Goal: Task Accomplishment & Management: Use online tool/utility

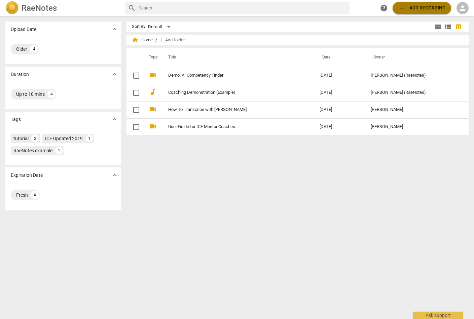
click at [406, 7] on span "add" at bounding box center [402, 8] width 8 height 8
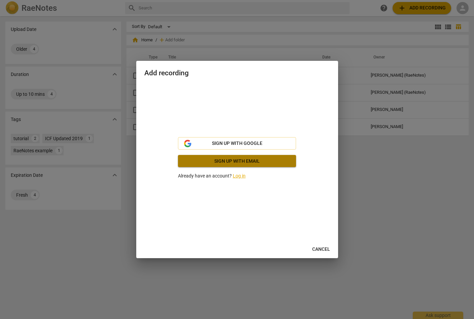
click at [242, 160] on span "Sign up with email" at bounding box center [236, 161] width 107 height 7
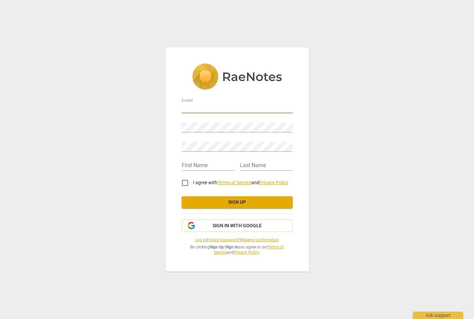
type input "coriscoaching@gmail.com"
click at [298, 152] on div "E-mail coriscoaching@gmail.com Password Retype Password First Name Last Name I …" at bounding box center [237, 159] width 143 height 224
click at [188, 183] on input "I agree with Terms of Service and Privacy Policy" at bounding box center [185, 183] width 16 height 16
checkbox input "true"
type input "Cori"
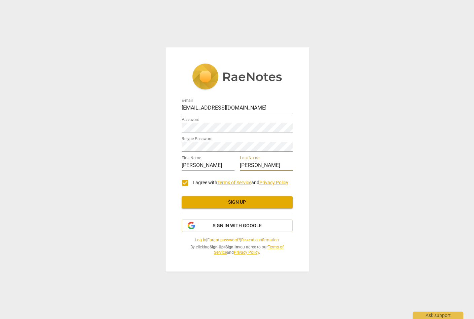
type input "Coaxum"
click at [203, 204] on span "Sign up" at bounding box center [237, 202] width 100 height 7
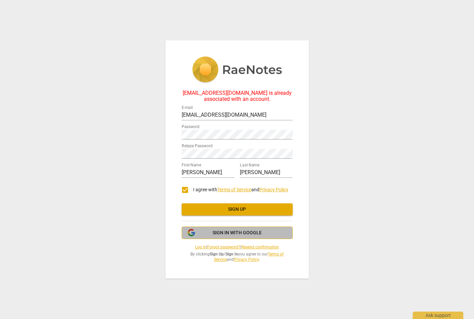
click at [235, 232] on span "Sign in with Google" at bounding box center [237, 233] width 49 height 7
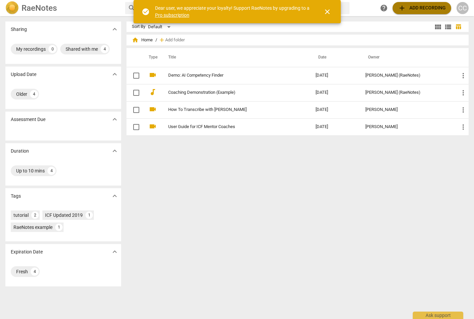
click at [414, 5] on span "add Add recording" at bounding box center [422, 8] width 48 height 8
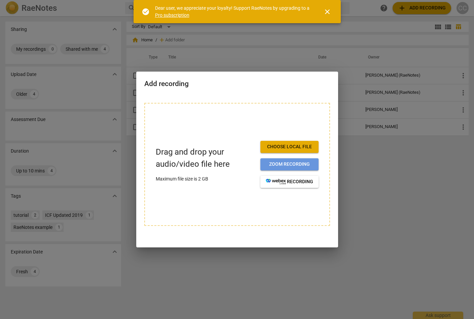
click at [298, 164] on span "Zoom recording" at bounding box center [289, 164] width 47 height 7
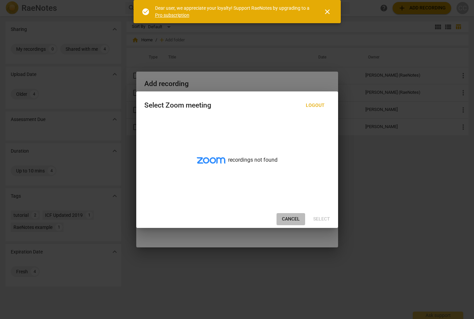
click at [287, 220] on span "Cancel" at bounding box center [291, 219] width 18 height 7
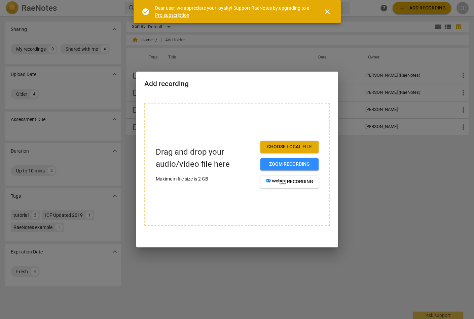
click at [298, 146] on span "Choose local file" at bounding box center [289, 147] width 47 height 7
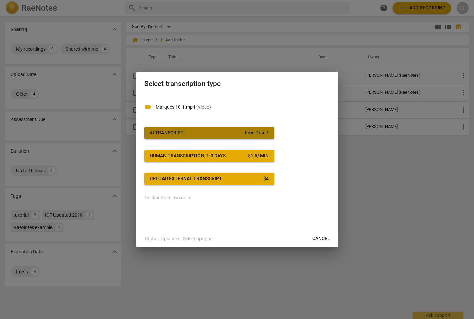
click at [229, 131] on span "AI Transcript Free Trial *" at bounding box center [209, 133] width 119 height 7
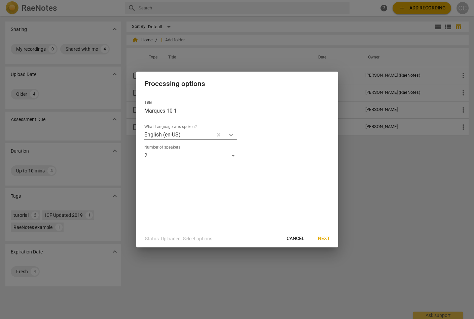
click at [233, 134] on icon at bounding box center [231, 135] width 7 height 7
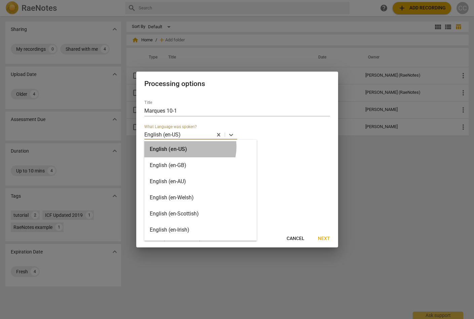
click at [189, 147] on div "English (en-US)" at bounding box center [200, 149] width 112 height 16
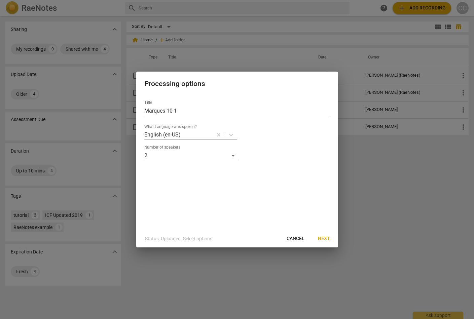
click at [223, 172] on div "Title Marques 10-1 What Language was spoken? English (en-US) Number of speakers…" at bounding box center [237, 162] width 202 height 135
click at [205, 191] on div "Title Marques 10-1 What Language was spoken? English (en-US) Number of speakers…" at bounding box center [237, 162] width 202 height 135
click at [234, 155] on div "2" at bounding box center [190, 155] width 93 height 11
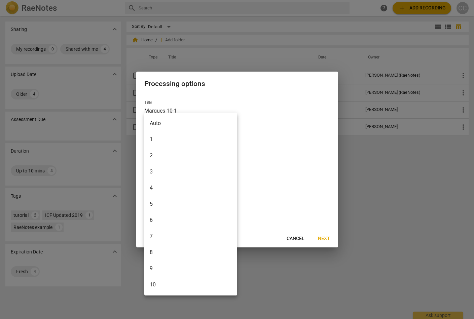
click at [208, 158] on li "2" at bounding box center [190, 156] width 93 height 16
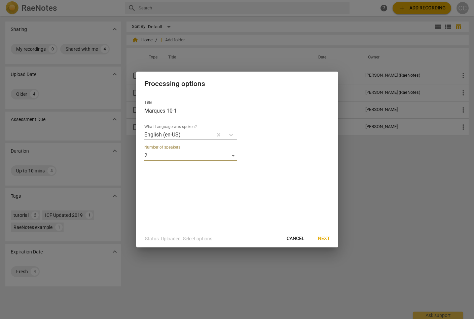
click at [326, 240] on span "Next" at bounding box center [324, 239] width 12 height 7
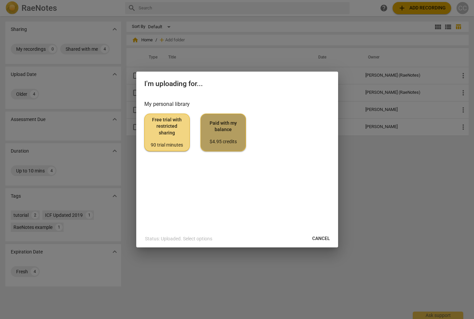
click at [225, 129] on span "Paid with my balance $4.95 credits" at bounding box center [223, 132] width 34 height 25
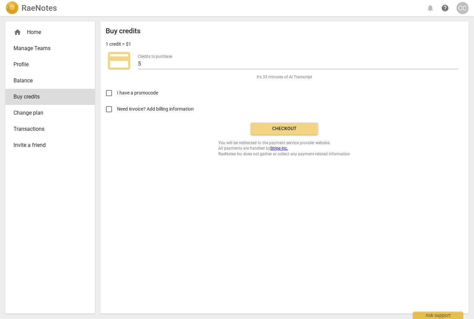
click at [294, 129] on span "Checkout" at bounding box center [284, 129] width 57 height 7
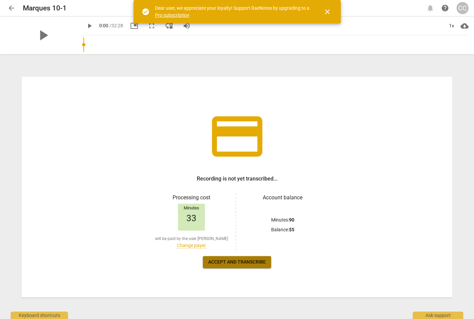
click at [265, 264] on span "Accept and transcribe" at bounding box center [237, 262] width 58 height 7
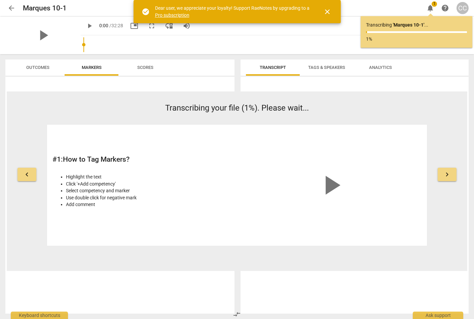
click at [375, 134] on div "play_arrow" at bounding box center [331, 185] width 181 height 110
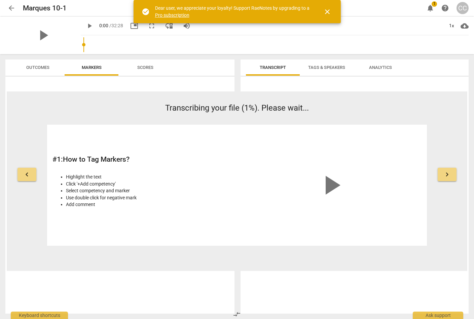
click at [372, 134] on div "play_arrow" at bounding box center [331, 185] width 181 height 110
click at [450, 172] on span "keyboard_arrow_right" at bounding box center [447, 175] width 8 height 8
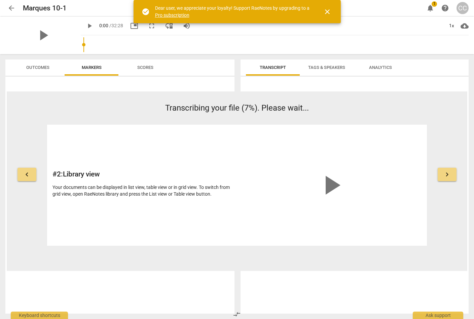
click at [25, 176] on span "keyboard_arrow_left" at bounding box center [27, 175] width 8 height 8
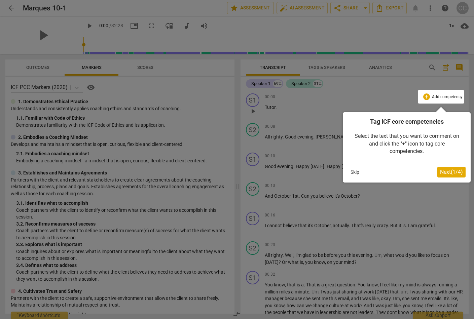
click at [450, 175] on button "Next ( 1 / 4 )" at bounding box center [452, 172] width 28 height 11
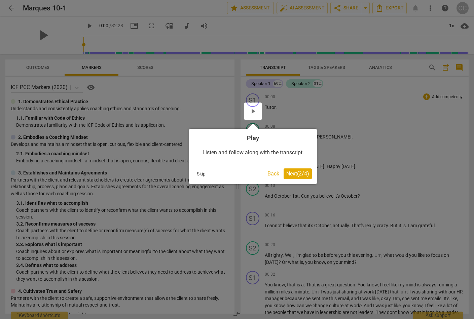
click at [296, 172] on span "Next ( 2 / 4 )" at bounding box center [297, 174] width 23 height 6
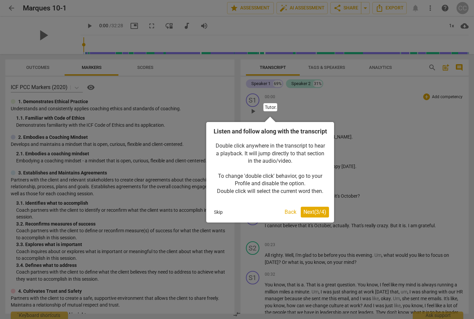
click at [318, 215] on span "Next ( 3 / 4 )" at bounding box center [315, 212] width 23 height 6
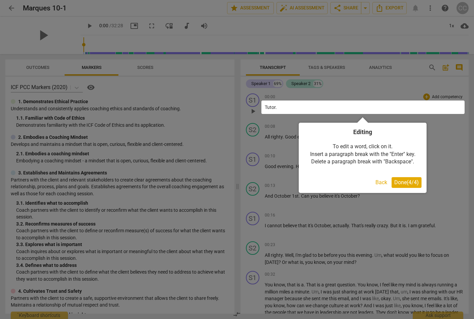
click at [409, 182] on span "Done ( 4 / 4 )" at bounding box center [407, 182] width 25 height 6
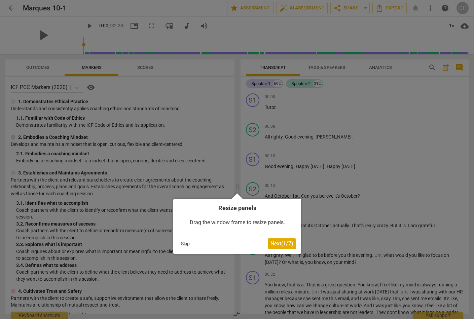
click at [286, 243] on span "Next ( 1 / 7 )" at bounding box center [282, 244] width 23 height 6
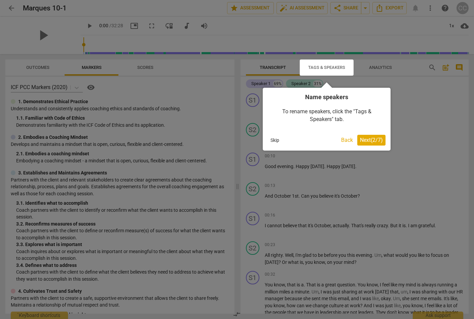
click at [367, 139] on span "Next ( 2 / 7 )" at bounding box center [371, 140] width 23 height 6
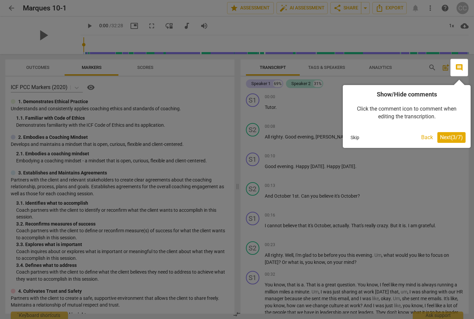
click at [450, 136] on span "Next ( 3 / 7 )" at bounding box center [451, 137] width 23 height 6
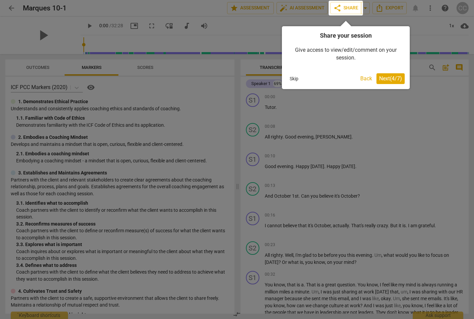
click at [392, 78] on span "Next ( 4 / 7 )" at bounding box center [390, 78] width 23 height 6
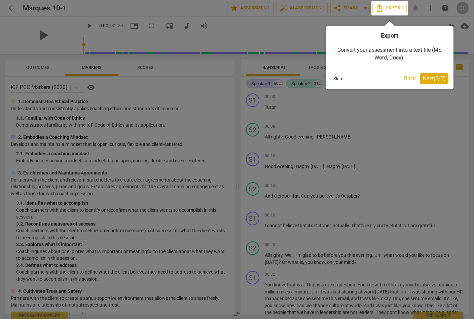
click at [430, 77] on span "Next ( 5 / 7 )" at bounding box center [434, 78] width 23 height 6
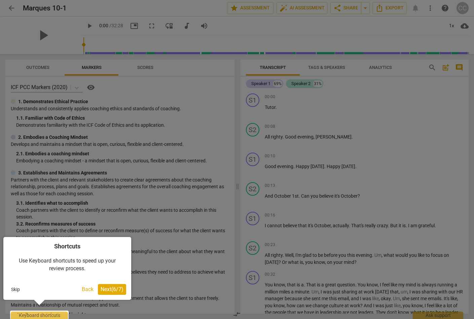
click at [110, 291] on span "Next ( 6 / 7 )" at bounding box center [112, 289] width 23 height 6
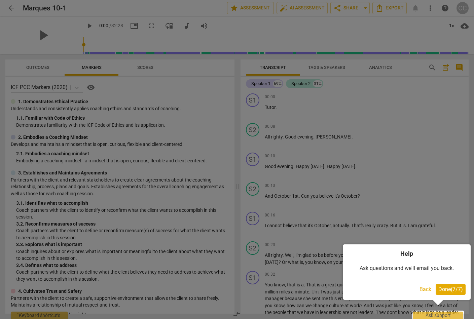
click at [457, 292] on span "Done ( 7 / 7 )" at bounding box center [451, 289] width 25 height 6
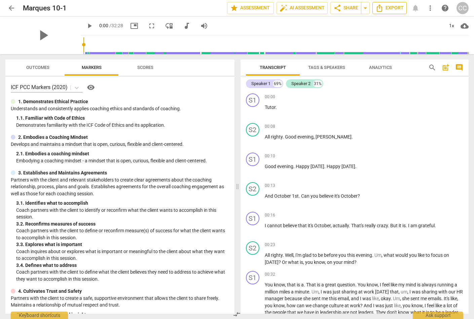
click at [386, 9] on span "Export" at bounding box center [390, 8] width 28 height 8
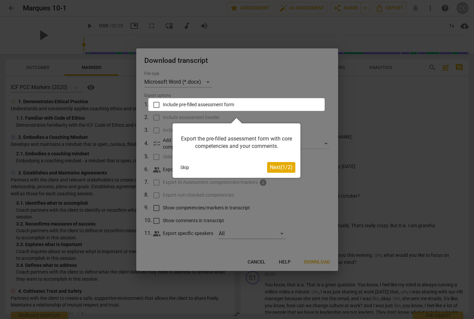
click at [184, 166] on button "Skip" at bounding box center [185, 168] width 14 height 10
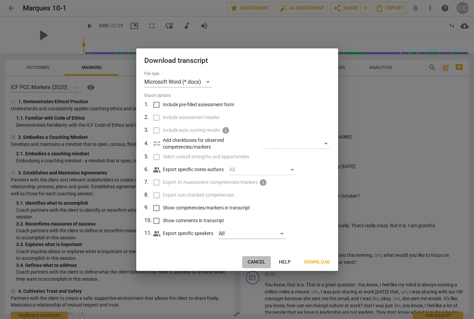
click at [258, 263] on span "Cancel" at bounding box center [257, 262] width 18 height 7
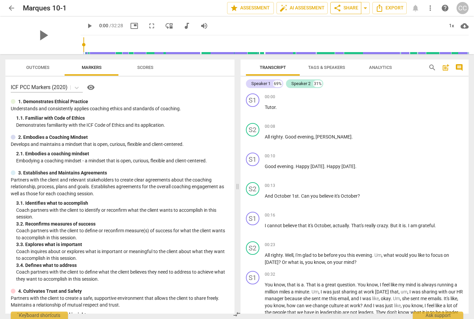
click at [347, 8] on span "share Share" at bounding box center [346, 8] width 25 height 8
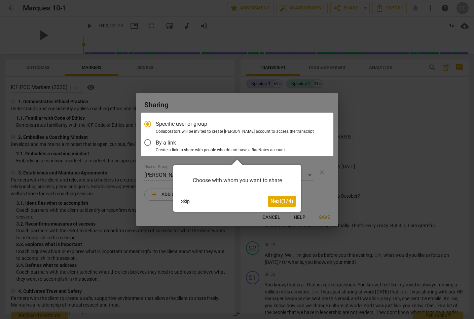
drag, startPoint x: 161, startPoint y: 148, endPoint x: 147, endPoint y: 142, distance: 15.4
click at [147, 142] on div at bounding box center [237, 135] width 193 height 44
click at [180, 203] on button "Skip" at bounding box center [185, 202] width 14 height 10
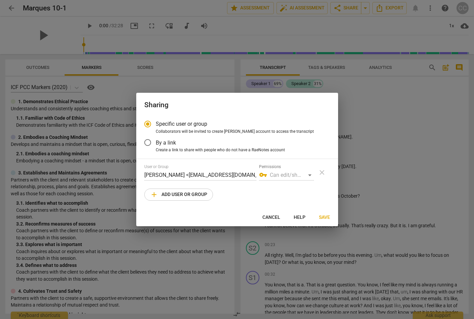
click at [265, 218] on span "Cancel" at bounding box center [272, 217] width 18 height 7
radio input "false"
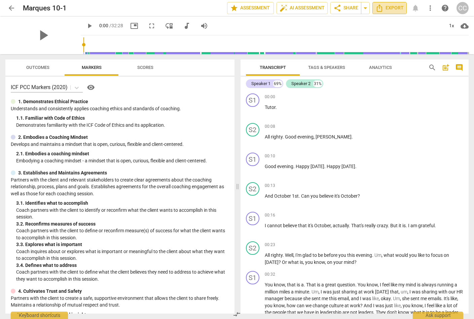
click at [394, 7] on span "Export" at bounding box center [390, 8] width 28 height 8
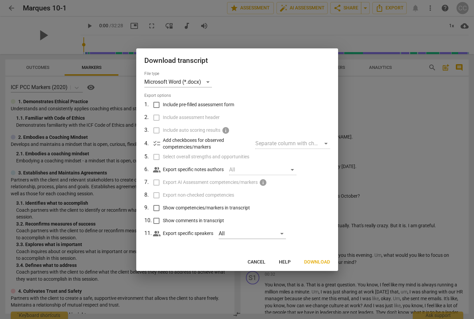
click at [156, 105] on input "Include pre-filled assessment form" at bounding box center [156, 105] width 13 height 13
checkbox input "true"
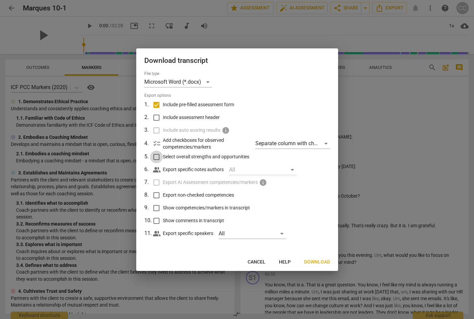
click at [157, 157] on input "Select overall strengths and opportunities" at bounding box center [156, 157] width 13 height 13
checkbox input "true"
click at [156, 195] on input "Export non-checked competencies" at bounding box center [156, 195] width 13 height 13
checkbox input "true"
click at [156, 210] on input "Show competencies/markers in transcript" at bounding box center [156, 208] width 13 height 13
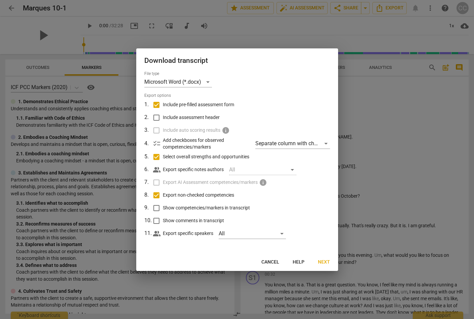
checkbox input "true"
click at [156, 222] on input "Show comments in transcript" at bounding box center [156, 221] width 13 height 13
checkbox input "true"
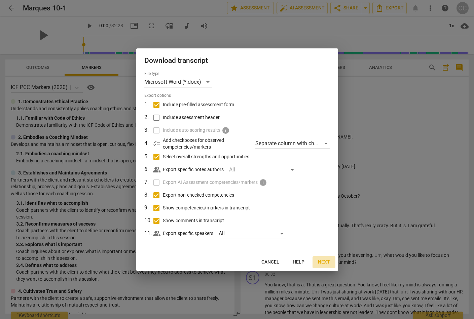
click at [326, 262] on span "Next" at bounding box center [324, 262] width 12 height 7
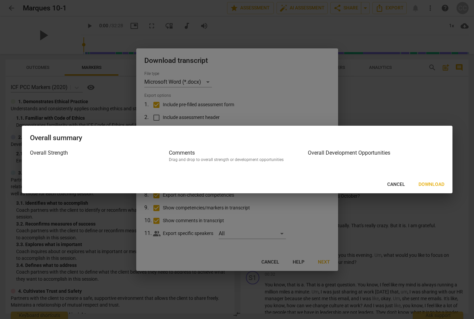
click at [426, 183] on span "Download" at bounding box center [432, 184] width 26 height 7
